Goal: Communication & Community: Answer question/provide support

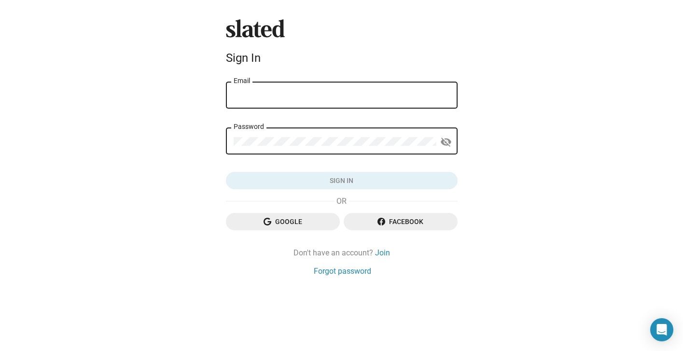
click at [338, 89] on div "Email" at bounding box center [342, 94] width 216 height 28
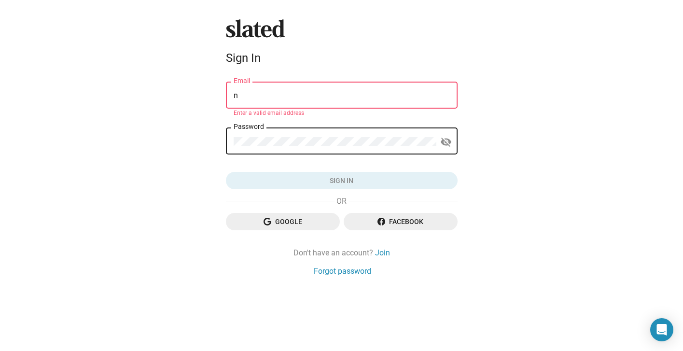
type input "[EMAIL_ADDRESS][DOMAIN_NAME]"
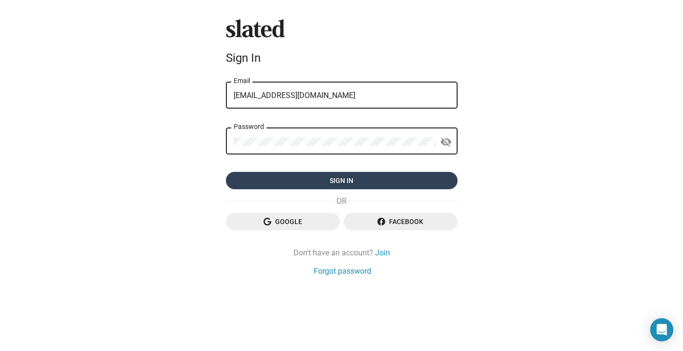
click at [351, 181] on span "Sign in" at bounding box center [342, 180] width 216 height 17
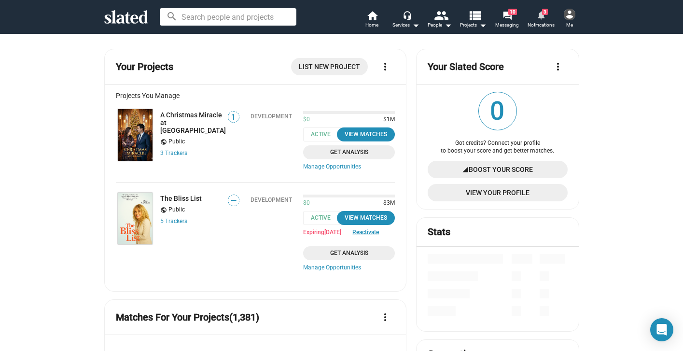
click at [539, 15] on mat-icon "notifications" at bounding box center [540, 14] width 9 height 9
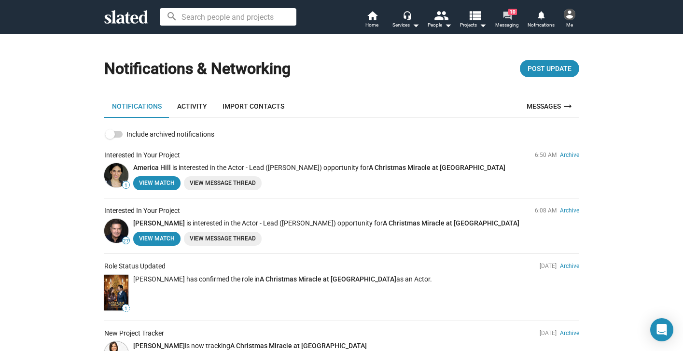
click at [508, 17] on mat-icon "forum" at bounding box center [506, 15] width 9 height 9
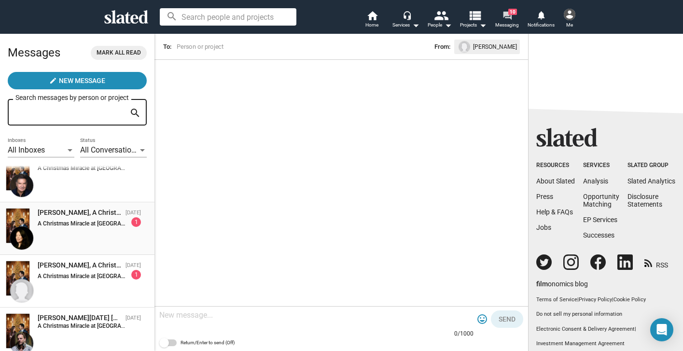
scroll to position [70, 0]
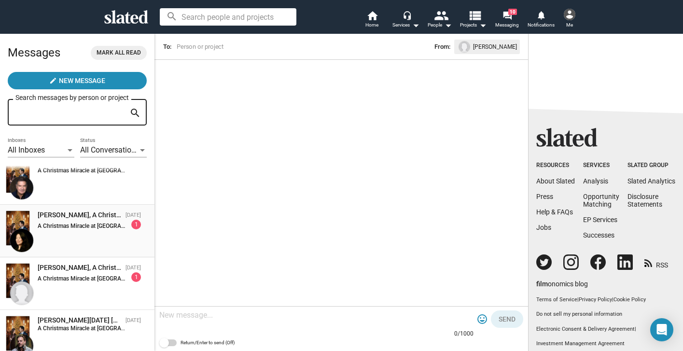
click at [79, 232] on div "[PERSON_NAME], A Christmas Miracle at [GEOGRAPHIC_DATA] [DATE] A Christmas Mira…" at bounding box center [77, 230] width 143 height 41
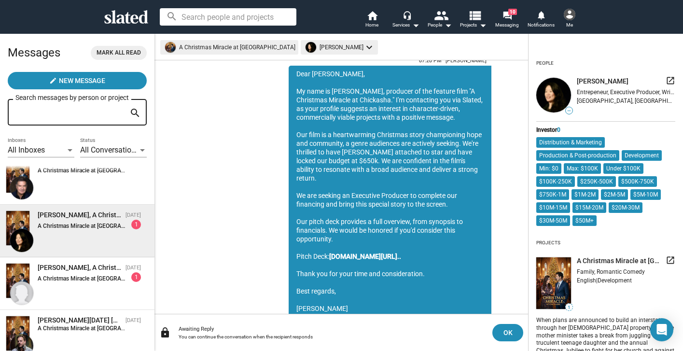
scroll to position [124, 0]
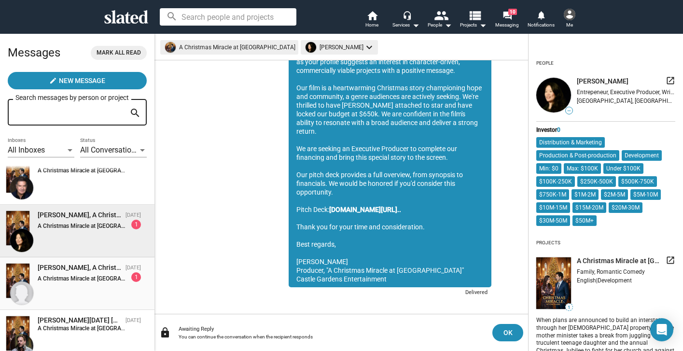
click at [102, 286] on div "[PERSON_NAME], A Christmas Miracle at [GEOGRAPHIC_DATA] [DATE] A Christmas Mira…" at bounding box center [77, 283] width 143 height 41
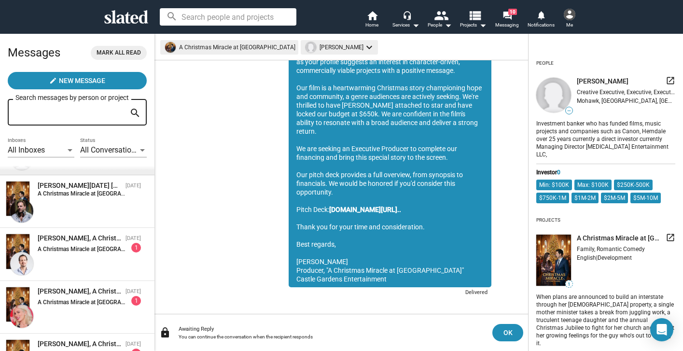
scroll to position [232, 0]
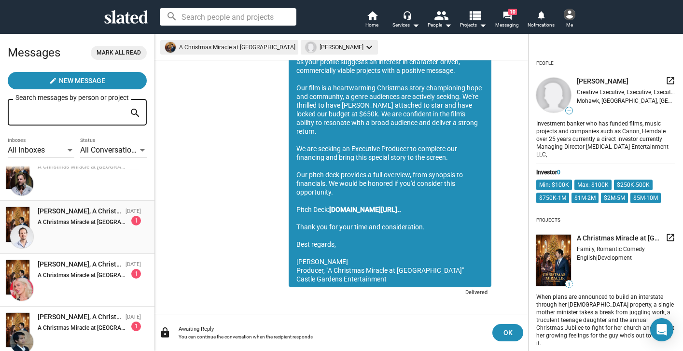
click at [100, 225] on strong "A Christmas Miracle at [GEOGRAPHIC_DATA]:" at bounding box center [96, 222] width 116 height 7
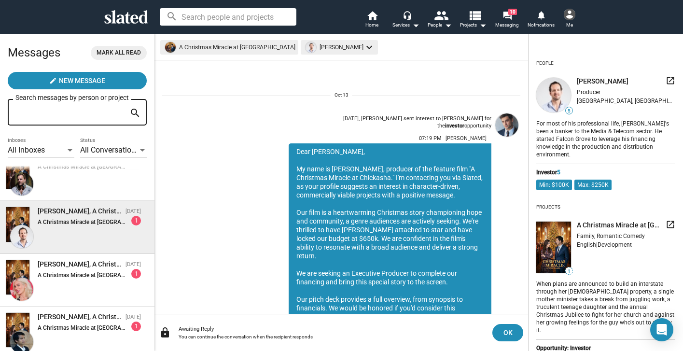
scroll to position [124, 0]
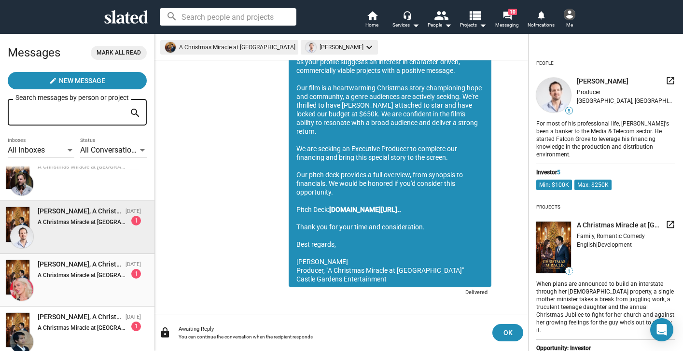
click at [97, 274] on strong "A Christmas Miracle at [GEOGRAPHIC_DATA]:" at bounding box center [96, 275] width 116 height 7
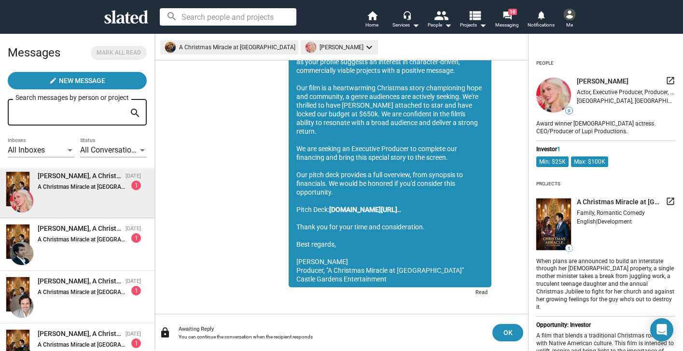
scroll to position [344, 0]
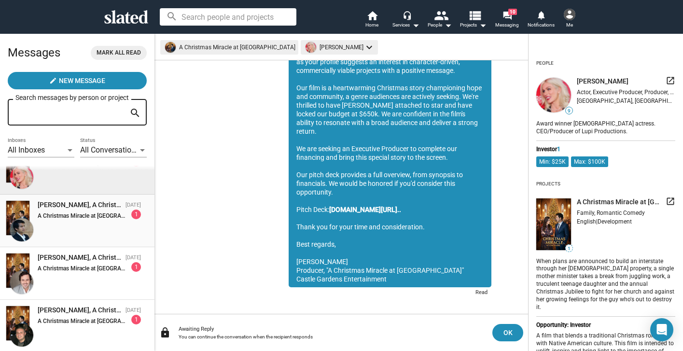
click at [94, 221] on div "[PERSON_NAME], A Christmas Miracle at [GEOGRAPHIC_DATA] [DATE] A Christmas Mira…" at bounding box center [77, 220] width 143 height 41
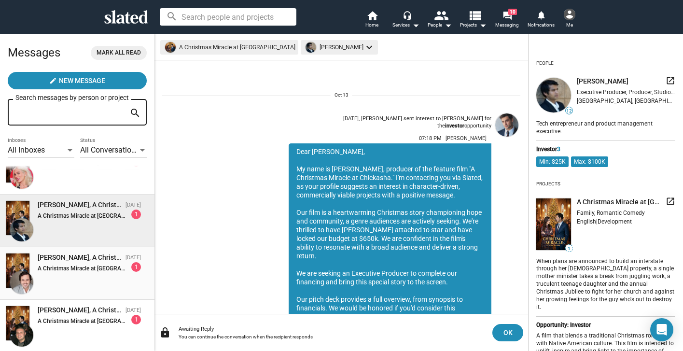
scroll to position [124, 0]
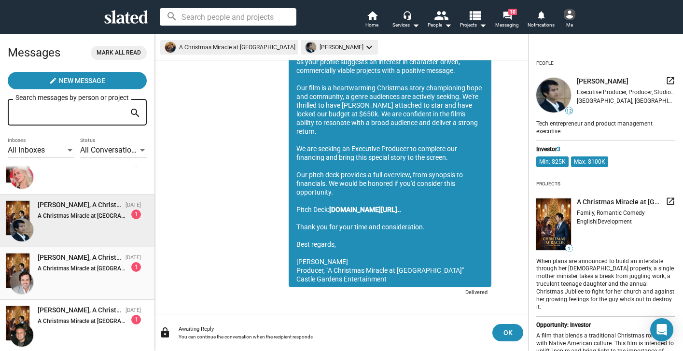
click at [89, 266] on strong "A Christmas Miracle at [GEOGRAPHIC_DATA]:" at bounding box center [96, 268] width 116 height 7
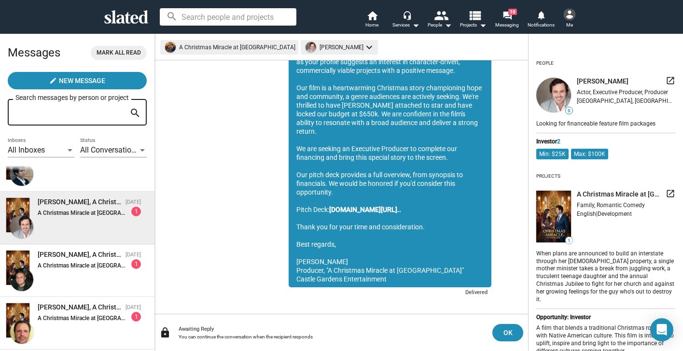
scroll to position [474, 0]
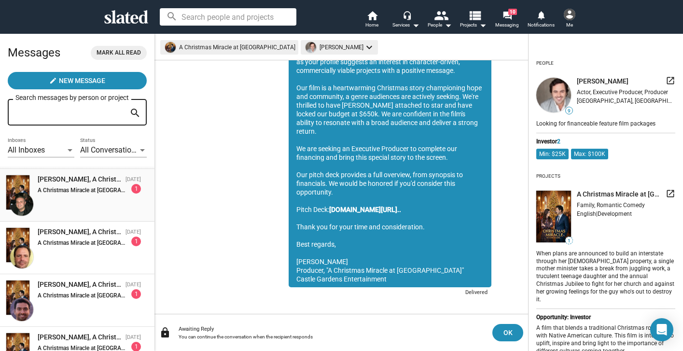
click at [88, 193] on strong "A Christmas Miracle at [GEOGRAPHIC_DATA]:" at bounding box center [96, 190] width 116 height 7
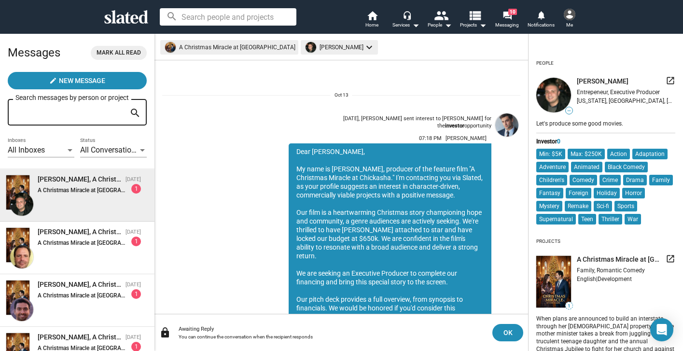
scroll to position [132, 0]
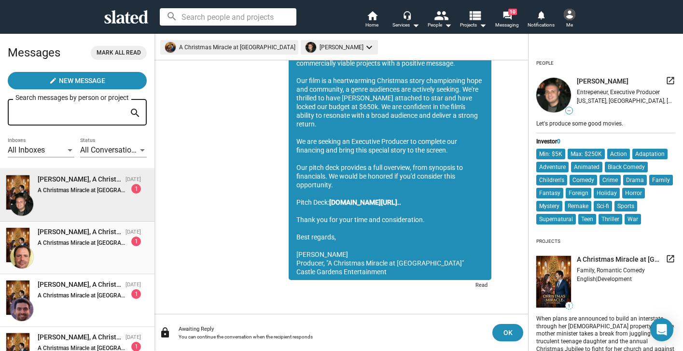
click at [87, 238] on div "A Christmas Miracle at [GEOGRAPHIC_DATA]: 1" at bounding box center [89, 241] width 103 height 10
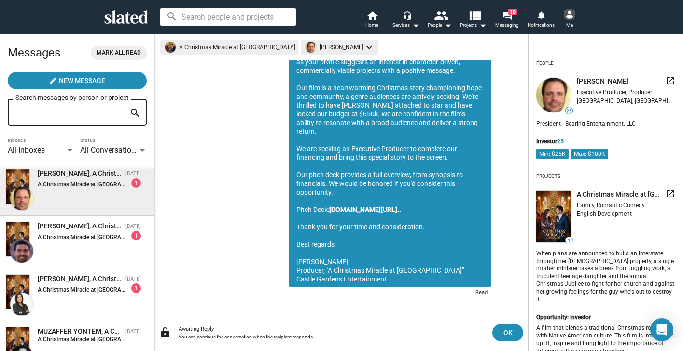
scroll to position [588, 0]
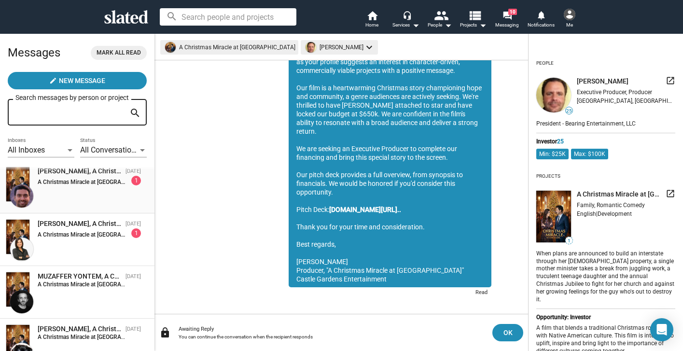
click at [85, 187] on div "[PERSON_NAME], A Christmas Miracle at [GEOGRAPHIC_DATA] [DATE] A Christmas Mira…" at bounding box center [77, 186] width 143 height 41
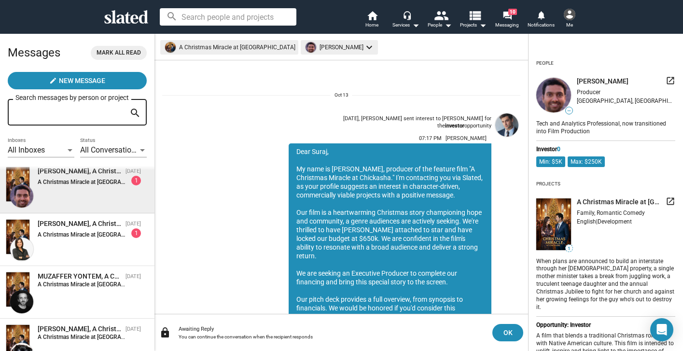
scroll to position [124, 0]
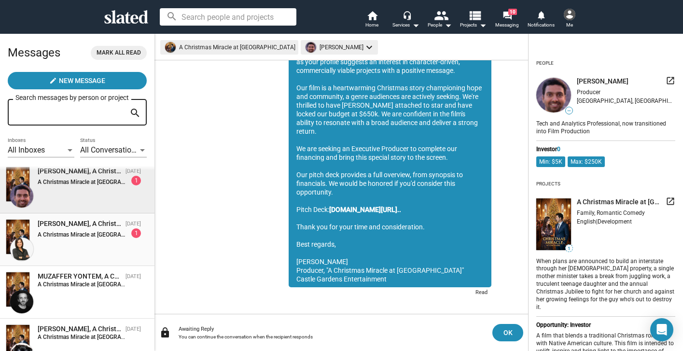
click at [83, 241] on div "[PERSON_NAME], A Christmas Miracle at [GEOGRAPHIC_DATA] [DATE] A Christmas Mira…" at bounding box center [77, 239] width 143 height 41
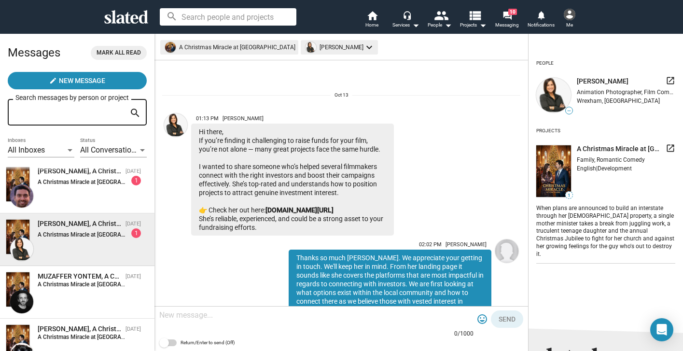
scroll to position [133, 0]
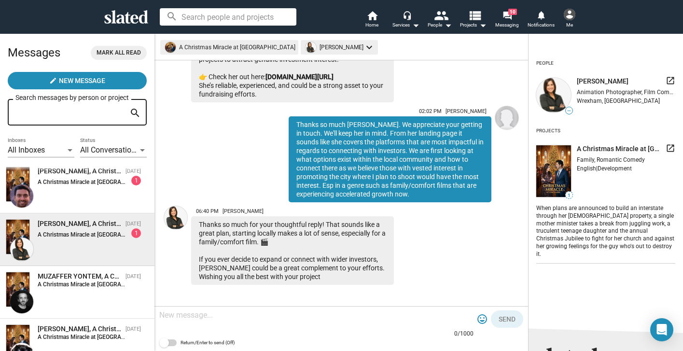
click at [192, 316] on textarea at bounding box center [316, 315] width 314 height 10
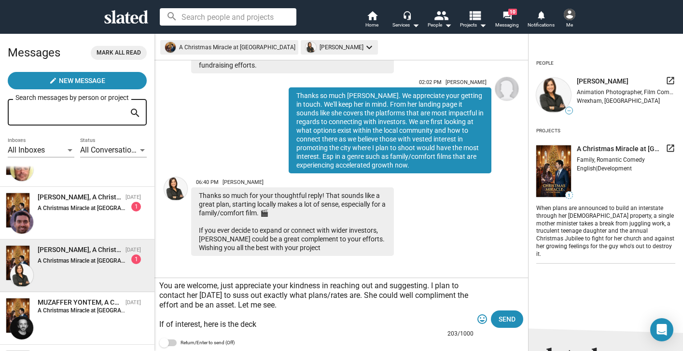
scroll to position [518, 0]
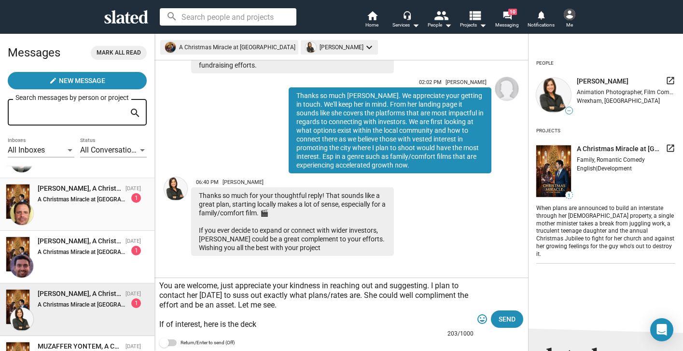
type textarea "You are welcome, just appreciate your kindness in reaching out and suggesting. …"
click at [94, 206] on div "[PERSON_NAME], A Christmas Miracle at [GEOGRAPHIC_DATA] [DATE] A Christmas Mira…" at bounding box center [77, 204] width 143 height 41
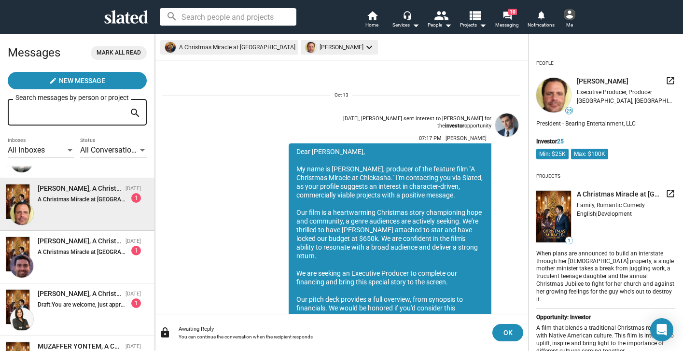
scroll to position [124, 0]
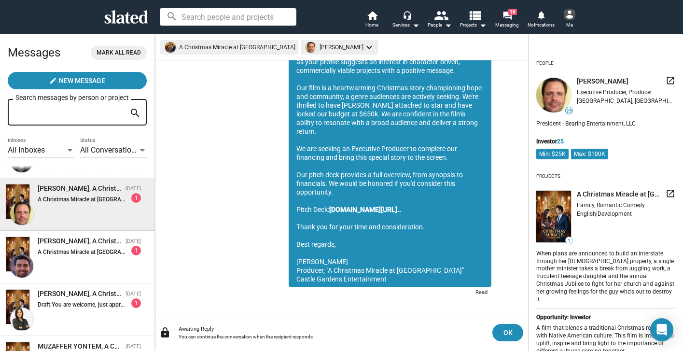
drag, startPoint x: 444, startPoint y: 203, endPoint x: 293, endPoint y: 202, distance: 151.0
click at [293, 202] on div "Dear [PERSON_NAME], My name is [PERSON_NAME], producer of the feature film "A C…" at bounding box center [390, 153] width 203 height 268
copy div "Pitch Deck: [DOMAIN_NAME][URL].."
click at [102, 296] on div "[PERSON_NAME], A Christmas Miracle at [GEOGRAPHIC_DATA]" at bounding box center [80, 293] width 84 height 9
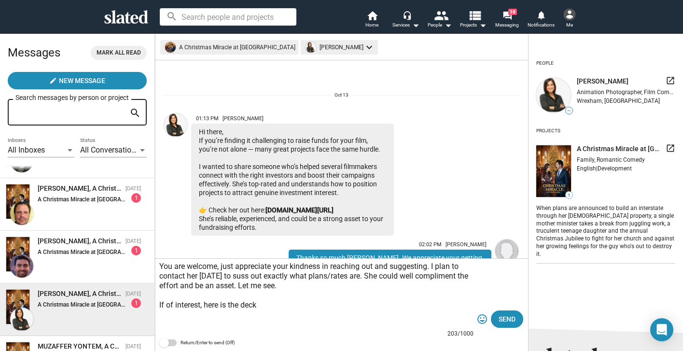
scroll to position [181, 0]
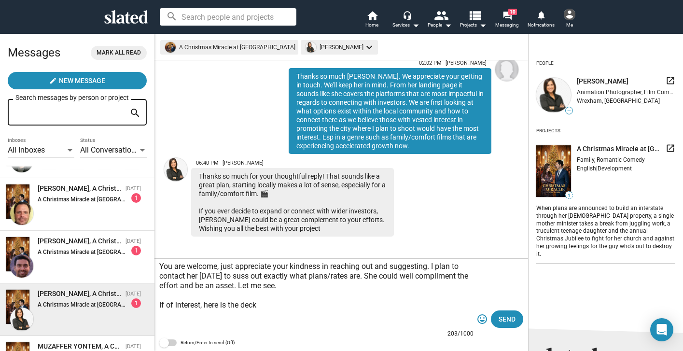
click at [288, 302] on textarea "You are welcome, just appreciate your kindness in reaching out and suggesting. …" at bounding box center [316, 296] width 314 height 68
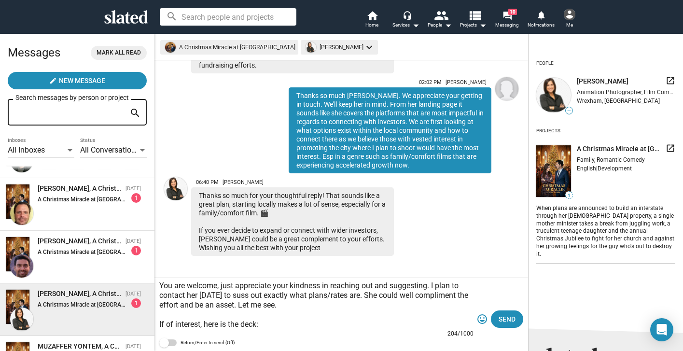
scroll to position [172, 0]
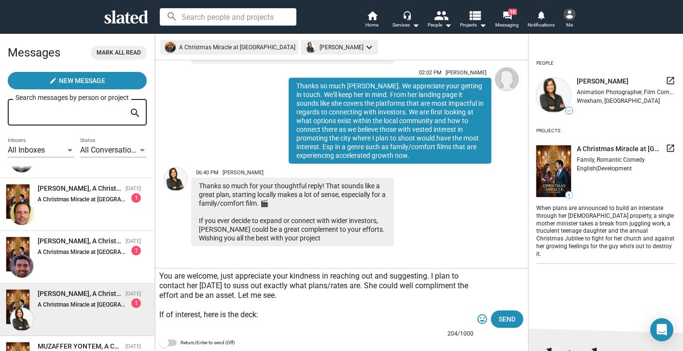
paste textarea "Pitch Deck: [DOMAIN_NAME][URL].."
type textarea "You are welcome, just appreciate your kindness in reaching out and suggesting. …"
click at [111, 199] on strong "A Christmas Miracle at [GEOGRAPHIC_DATA]:" at bounding box center [96, 199] width 116 height 7
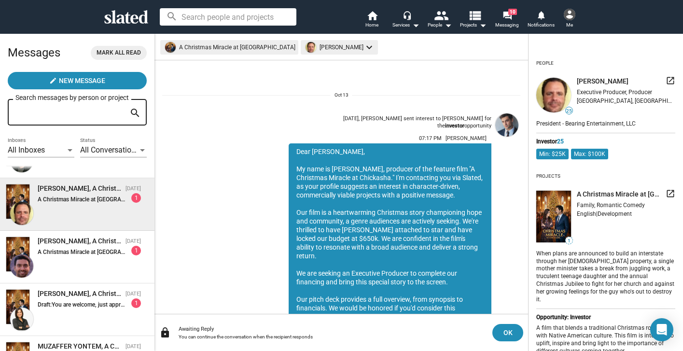
scroll to position [124, 0]
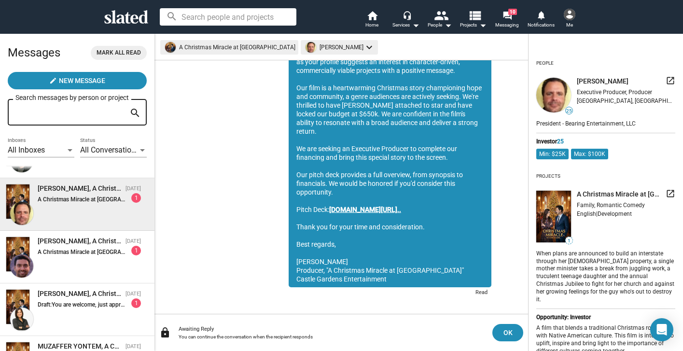
click at [373, 206] on link "[DOMAIN_NAME][URL].." at bounding box center [365, 210] width 72 height 8
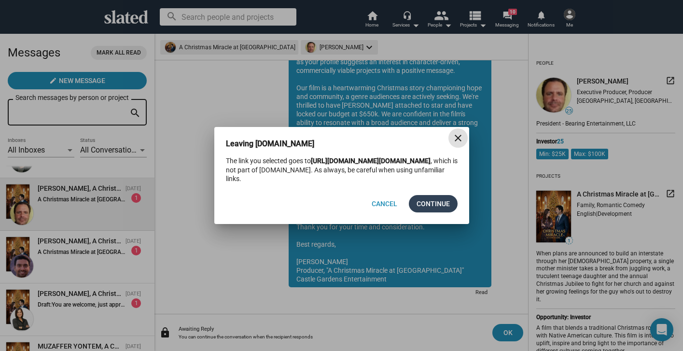
click at [426, 207] on span "Continue" at bounding box center [432, 203] width 33 height 17
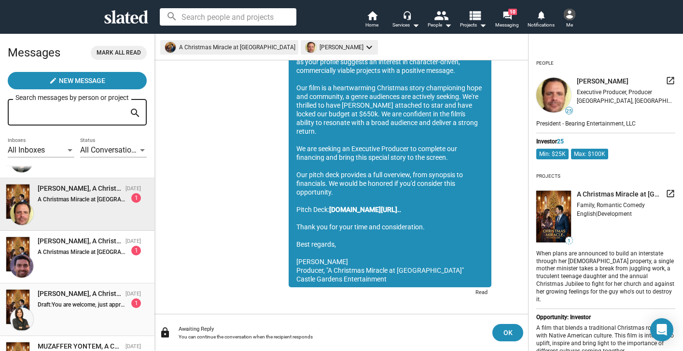
click at [106, 305] on div "Draft: You are welcome, just appreciate your kindness in reaching out and sugge…" at bounding box center [82, 304] width 88 height 7
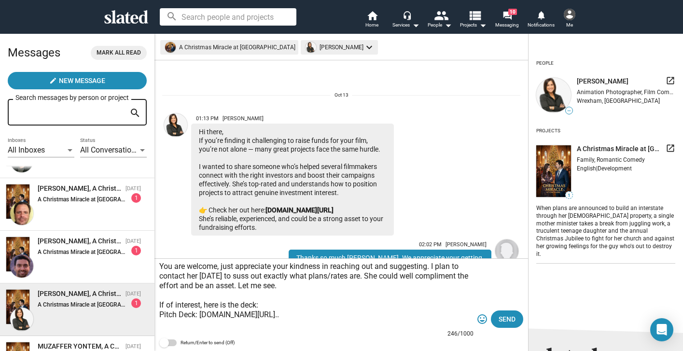
scroll to position [181, 0]
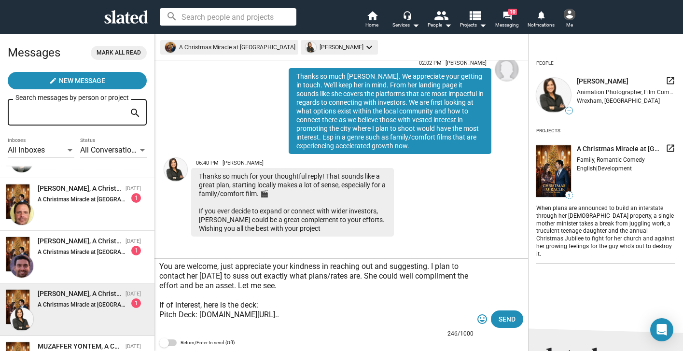
drag, startPoint x: 330, startPoint y: 316, endPoint x: 323, endPoint y: 298, distance: 19.7
click at [323, 298] on textarea "You are welcome, just appreciate your kindness in reaching out and suggesting. …" at bounding box center [316, 296] width 314 height 68
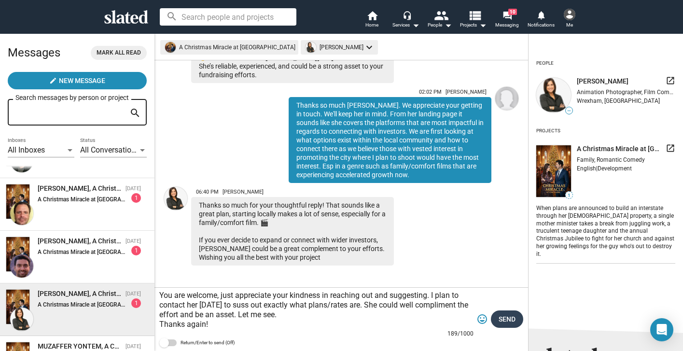
type textarea "You are welcome, just appreciate your kindness in reaching out and suggesting. …"
click at [506, 319] on span "Send" at bounding box center [506, 318] width 17 height 17
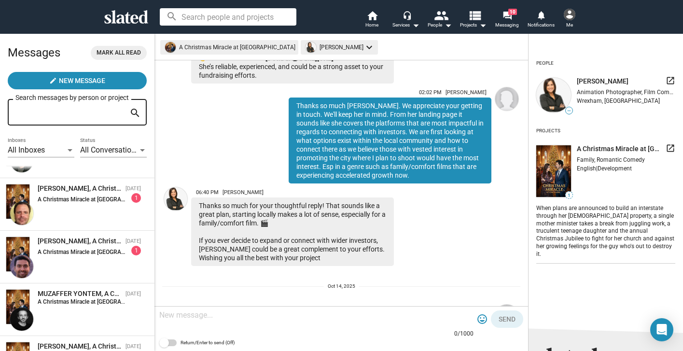
scroll to position [111, 0]
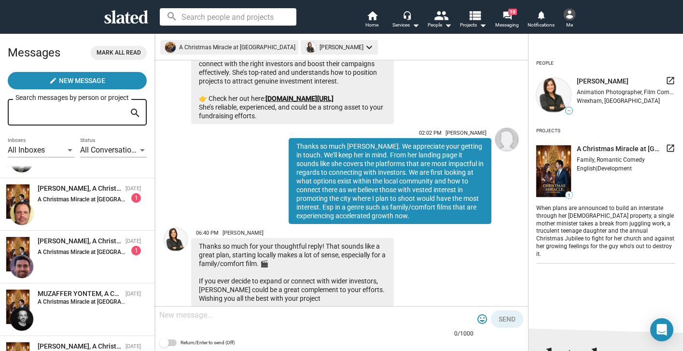
click at [333, 97] on link "[DOMAIN_NAME][URL]" at bounding box center [299, 99] width 68 height 8
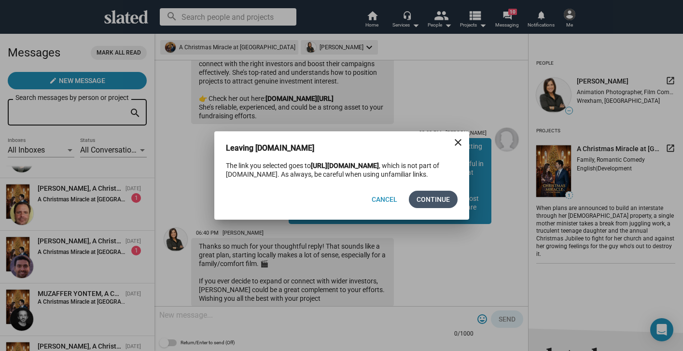
click at [434, 201] on span "Continue" at bounding box center [432, 199] width 33 height 17
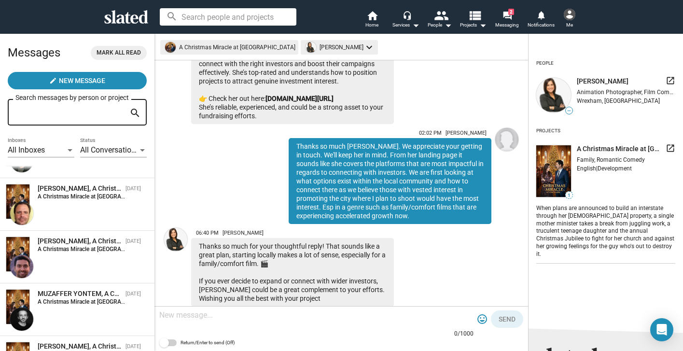
click at [191, 318] on textarea at bounding box center [316, 315] width 314 height 10
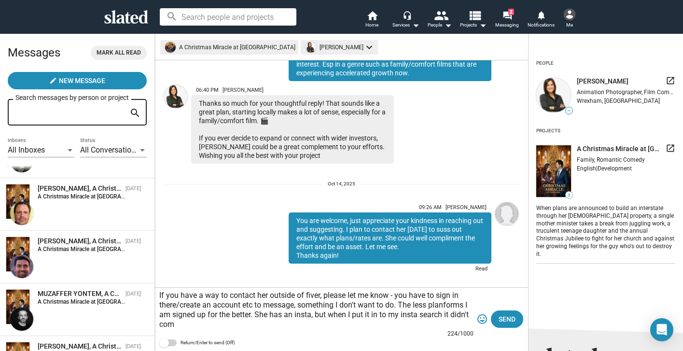
scroll to position [264, 0]
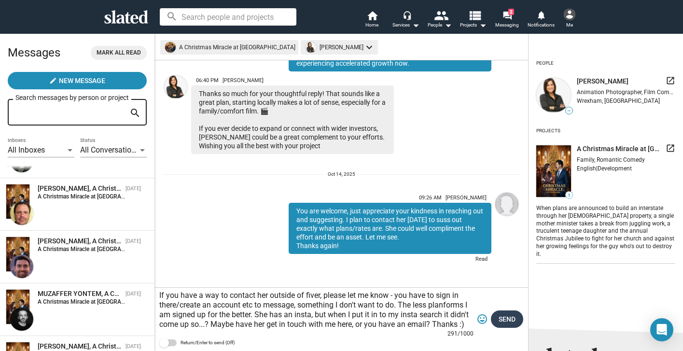
type textarea "If you have a way to contact her outside of fiver, please let me know - you hav…"
click at [504, 318] on span "Send" at bounding box center [506, 318] width 17 height 17
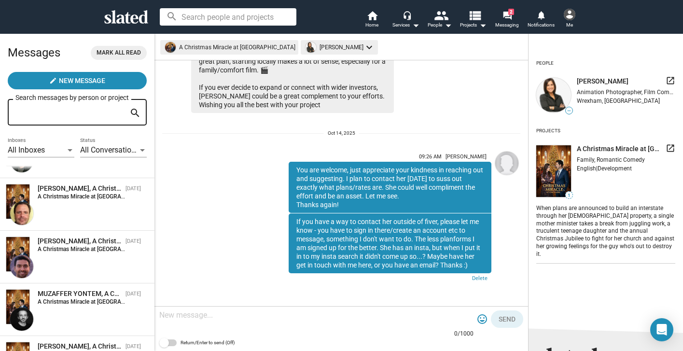
scroll to position [0, 0]
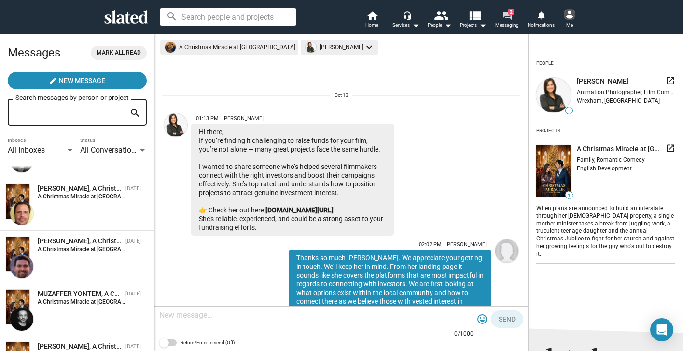
click at [507, 15] on mat-icon "forum" at bounding box center [506, 15] width 9 height 9
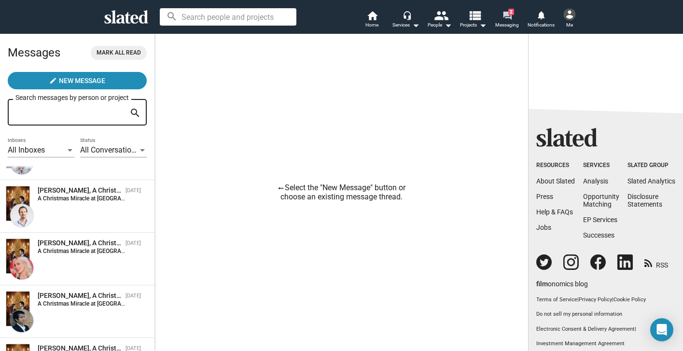
scroll to position [511, 0]
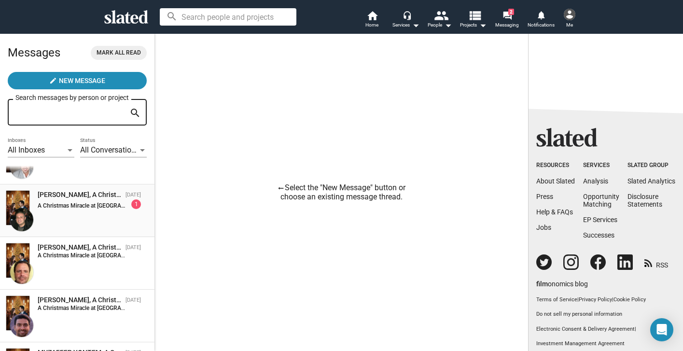
click at [82, 205] on strong "A Christmas Miracle at [GEOGRAPHIC_DATA]:" at bounding box center [96, 205] width 116 height 7
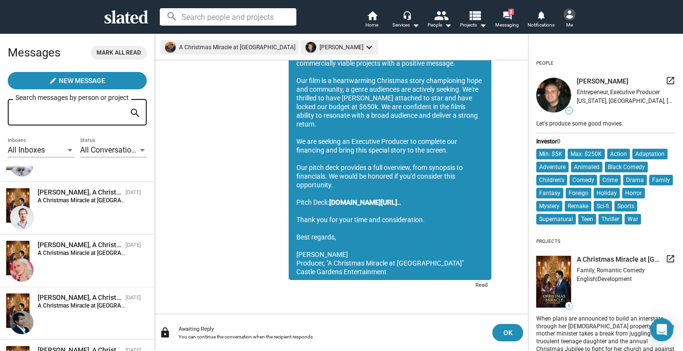
scroll to position [102, 0]
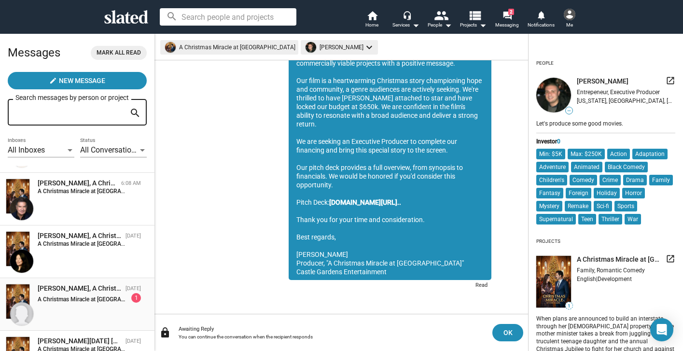
click at [83, 296] on div "A Christmas Miracle at [GEOGRAPHIC_DATA]: 1" at bounding box center [89, 298] width 103 height 10
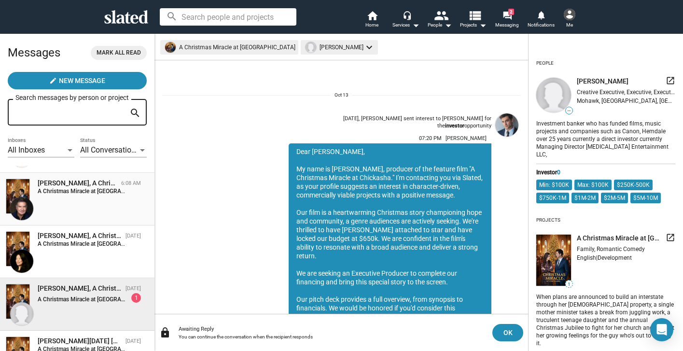
click at [117, 203] on div "[PERSON_NAME], A Christmas Miracle at [GEOGRAPHIC_DATA] 6:08 AM A Christmas Mir…" at bounding box center [77, 199] width 143 height 41
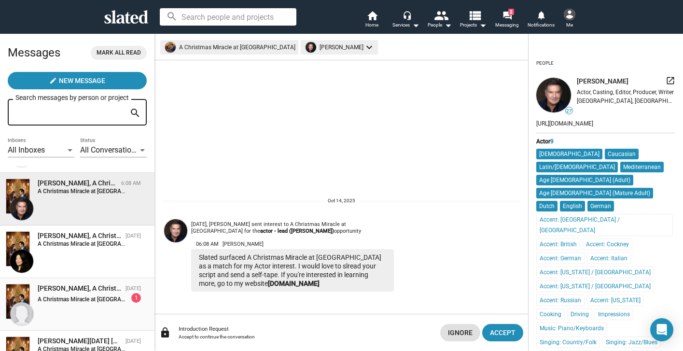
click at [97, 297] on strong "A Christmas Miracle at [GEOGRAPHIC_DATA]:" at bounding box center [96, 299] width 116 height 7
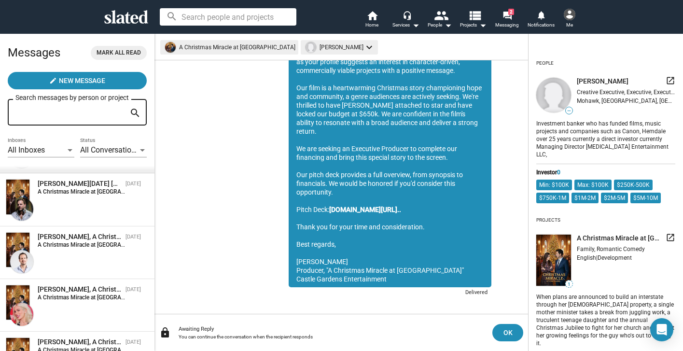
scroll to position [392, 0]
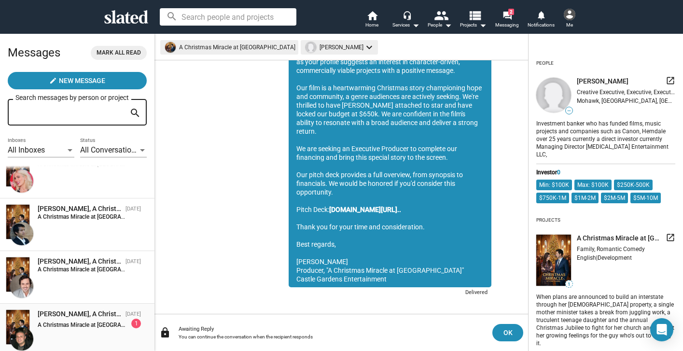
click at [90, 314] on div "[PERSON_NAME], A Christmas Miracle at [GEOGRAPHIC_DATA]" at bounding box center [80, 313] width 84 height 9
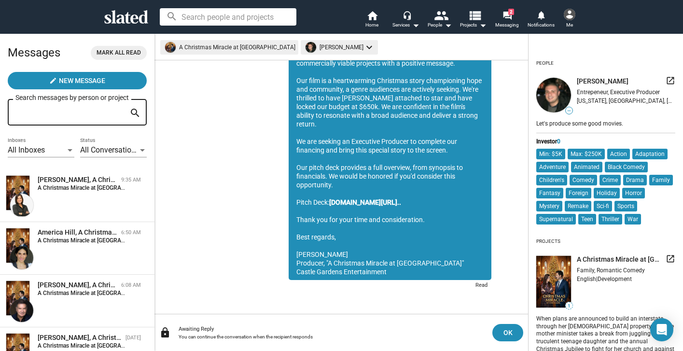
click at [567, 13] on img at bounding box center [570, 15] width 12 height 12
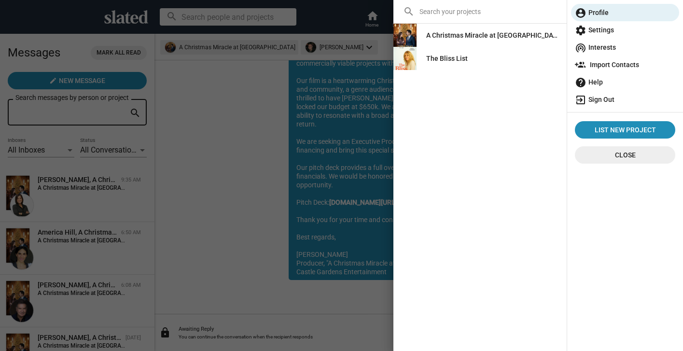
click at [608, 100] on span "exit_to_app Sign Out" at bounding box center [625, 99] width 100 height 17
